Goal: Navigation & Orientation: Find specific page/section

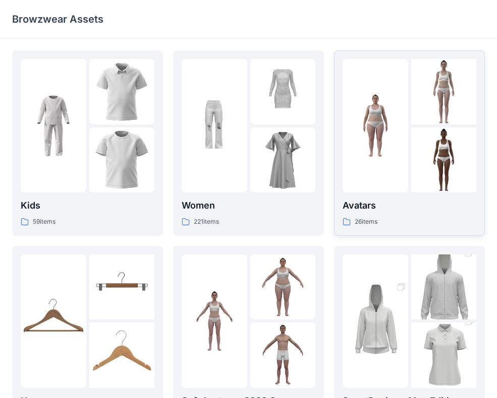
click at [358, 154] on img at bounding box center [375, 126] width 66 height 66
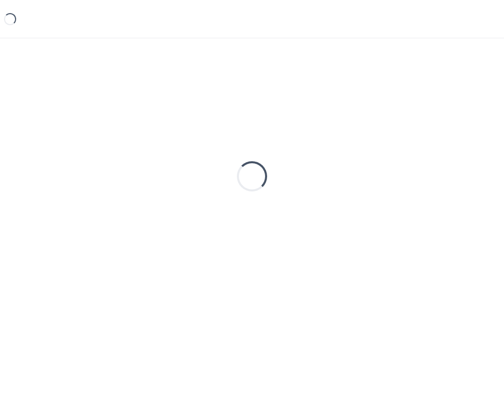
click at [358, 154] on div "Loading..." at bounding box center [252, 176] width 480 height 252
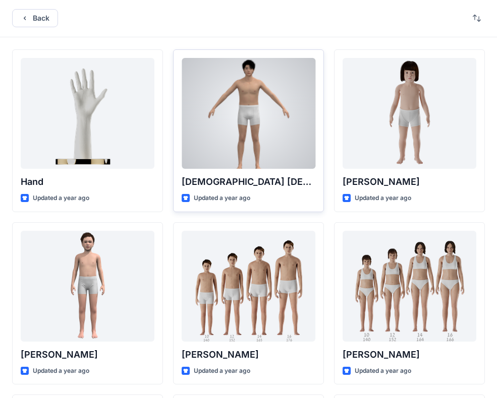
scroll to position [2, 0]
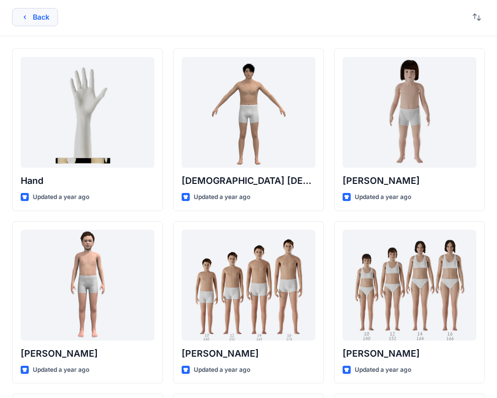
click at [18, 17] on button "Back" at bounding box center [35, 17] width 46 height 18
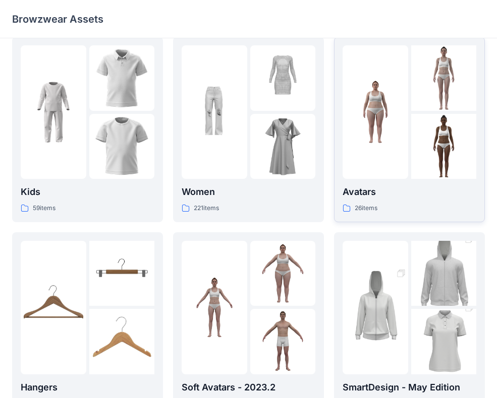
scroll to position [170, 0]
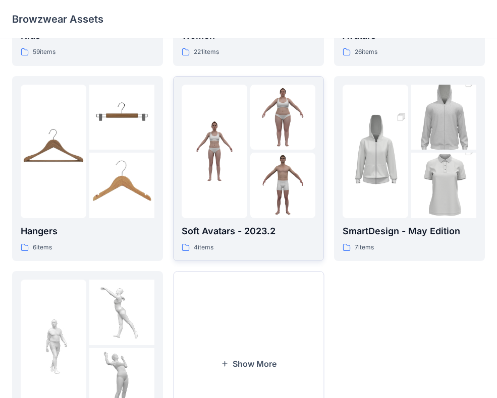
click at [230, 164] on img at bounding box center [215, 151] width 66 height 66
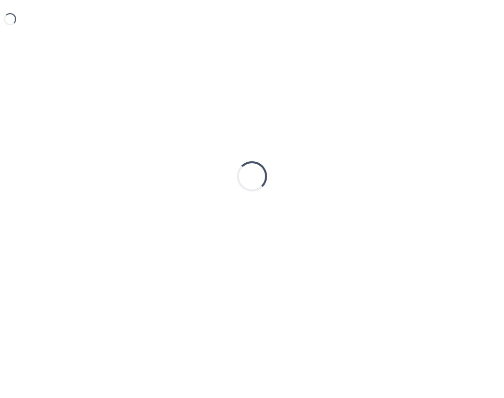
click at [230, 164] on div "Loading..." at bounding box center [252, 176] width 480 height 252
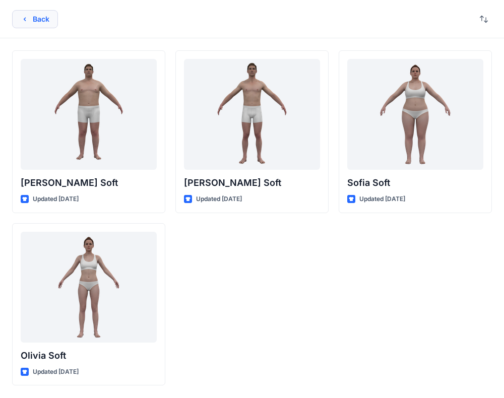
click at [24, 21] on icon "button" at bounding box center [25, 19] width 8 height 8
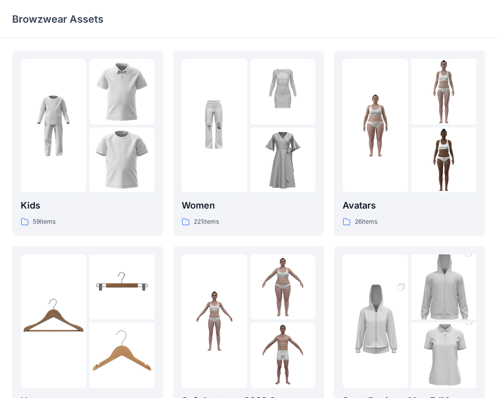
scroll to position [256, 0]
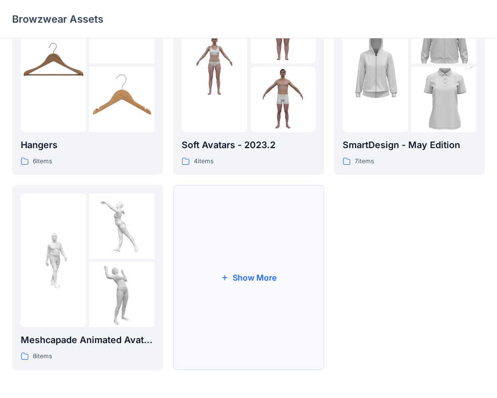
click at [229, 241] on button "Show More" at bounding box center [248, 278] width 151 height 186
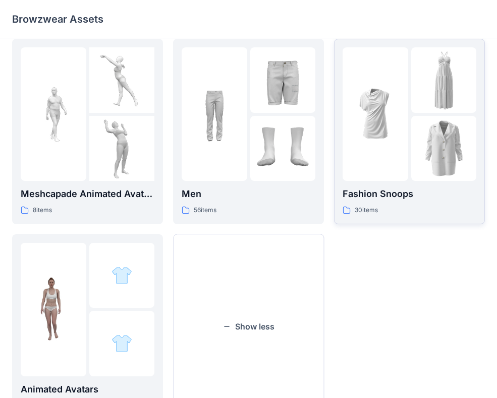
scroll to position [354, 0]
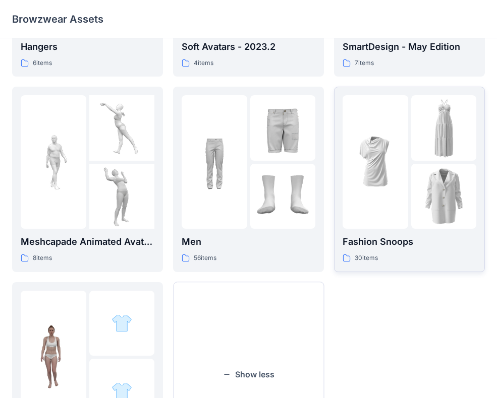
click at [386, 219] on div at bounding box center [375, 162] width 66 height 134
